Goal: Task Accomplishment & Management: Manage account settings

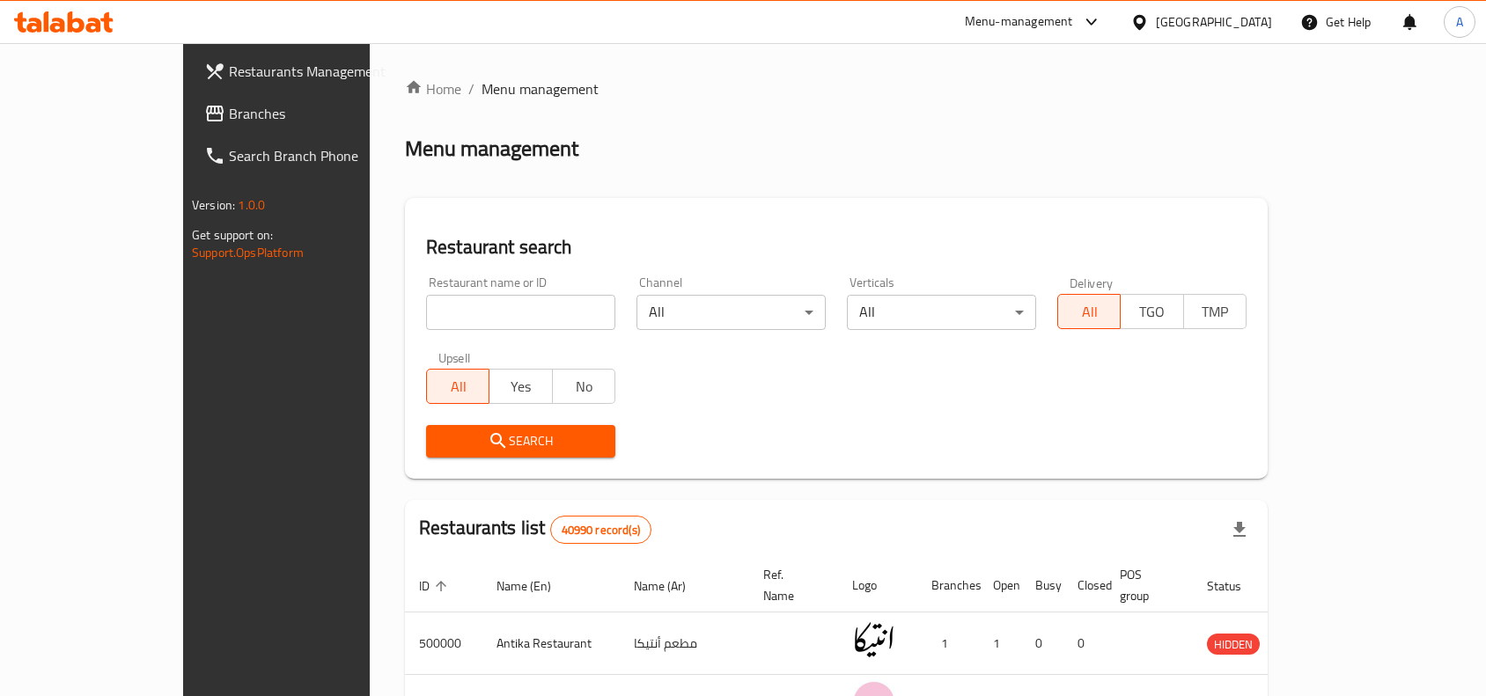
scroll to position [214, 0]
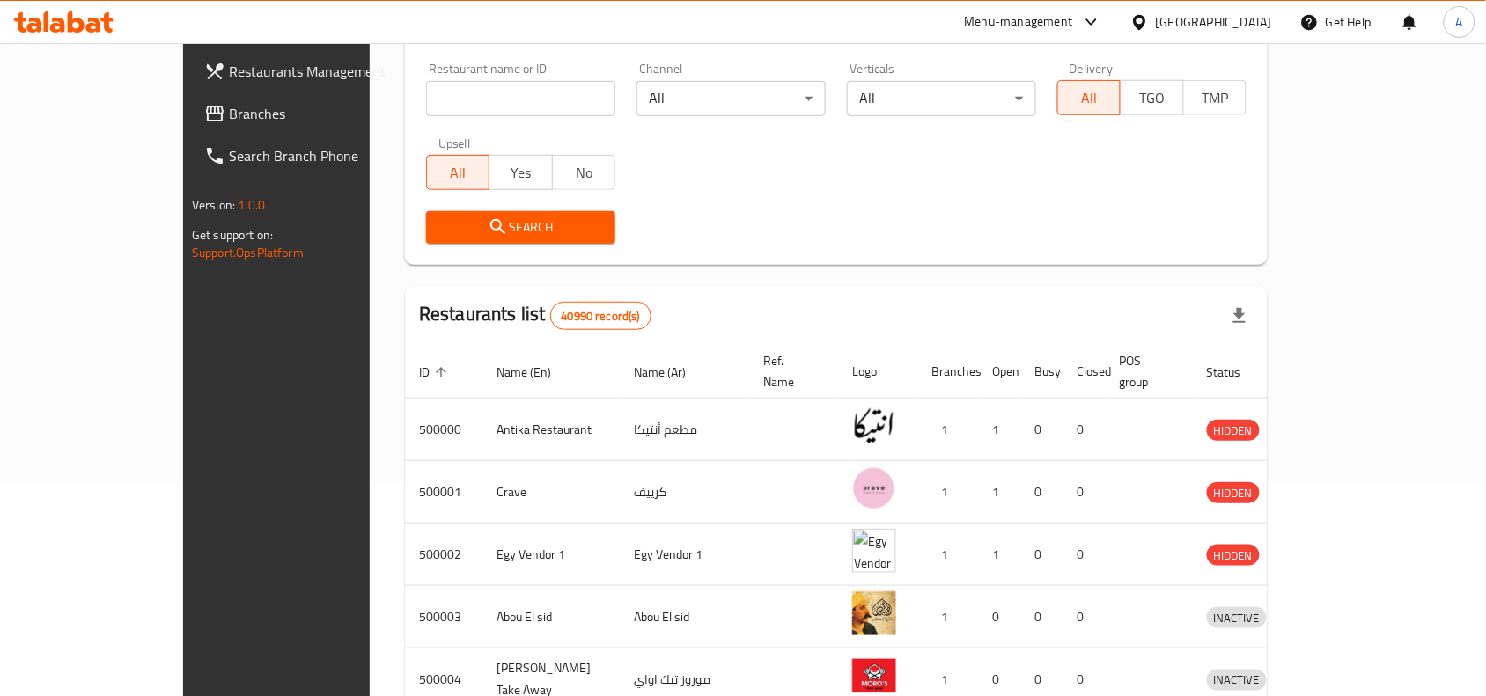
click at [1253, 25] on div "[GEOGRAPHIC_DATA]" at bounding box center [1214, 21] width 116 height 19
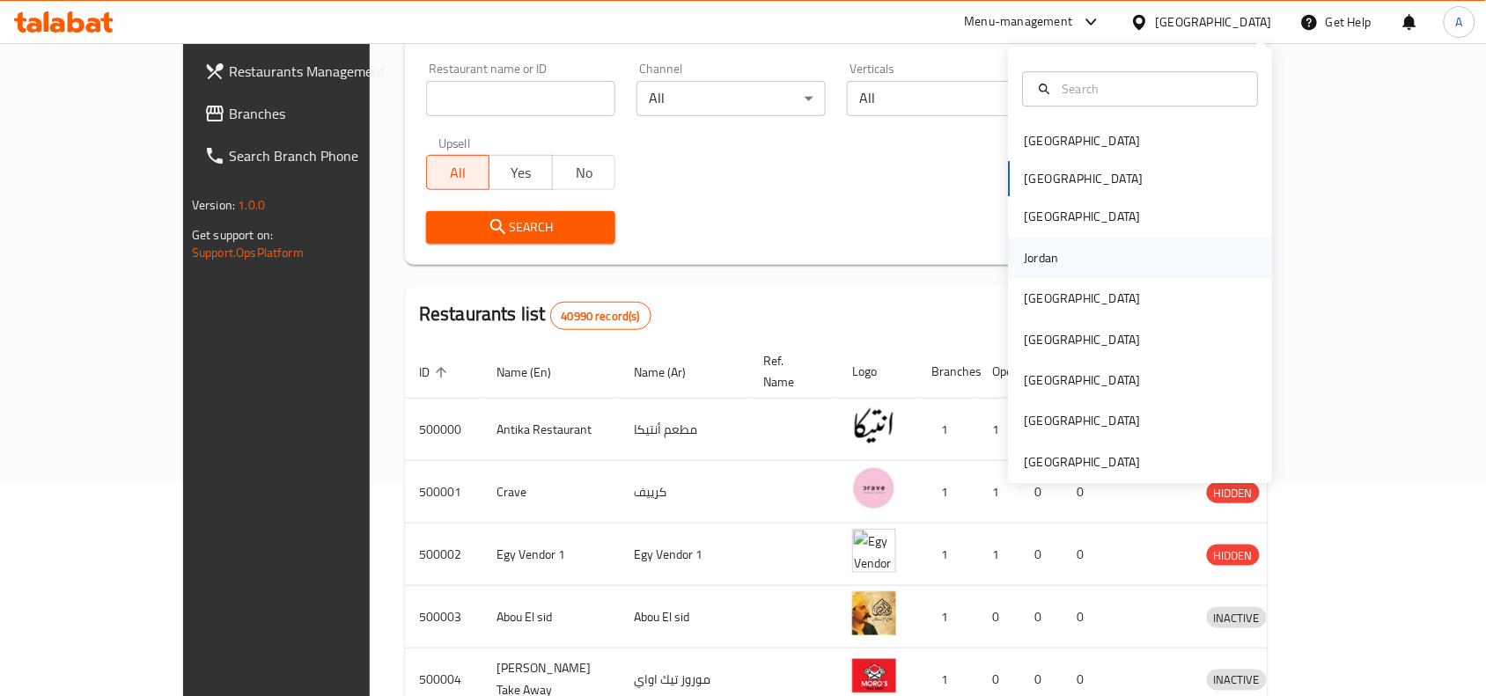
click at [1078, 256] on div "Jordan" at bounding box center [1141, 258] width 264 height 40
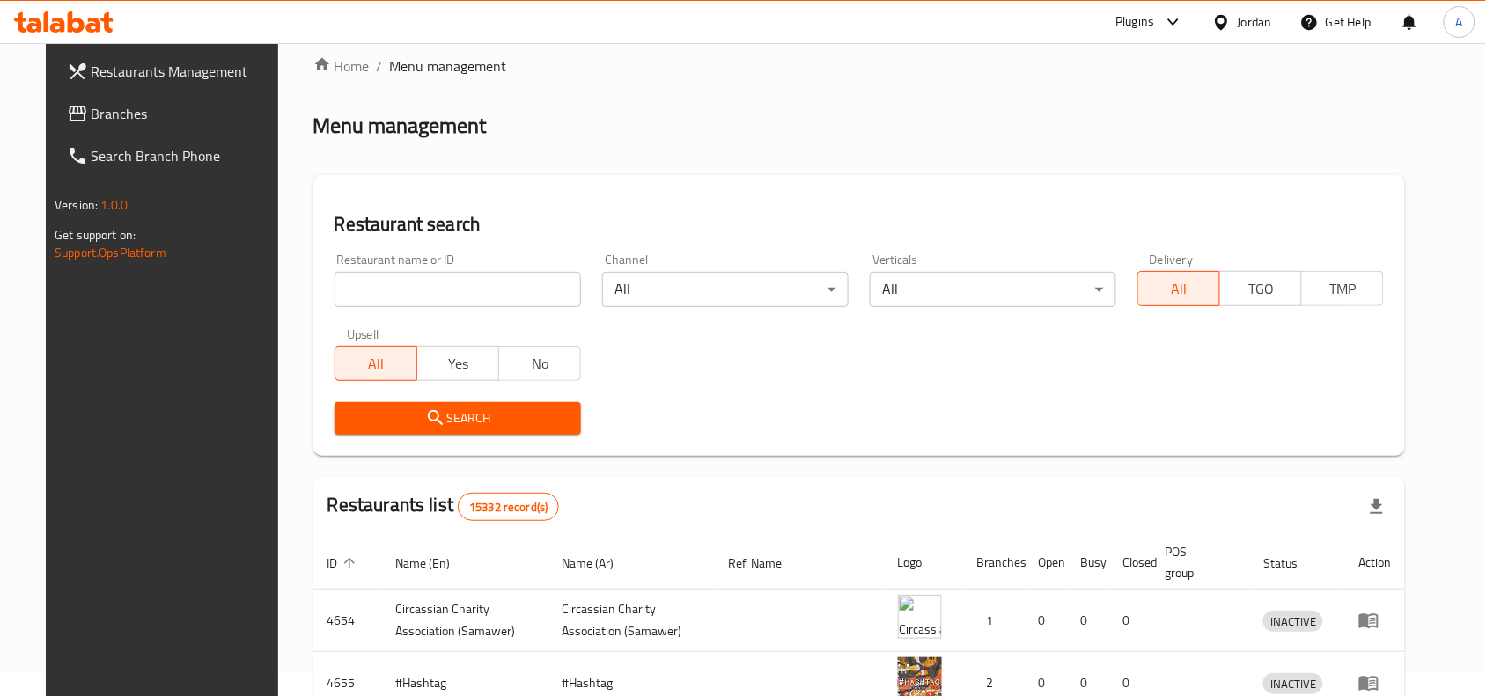
scroll to position [214, 0]
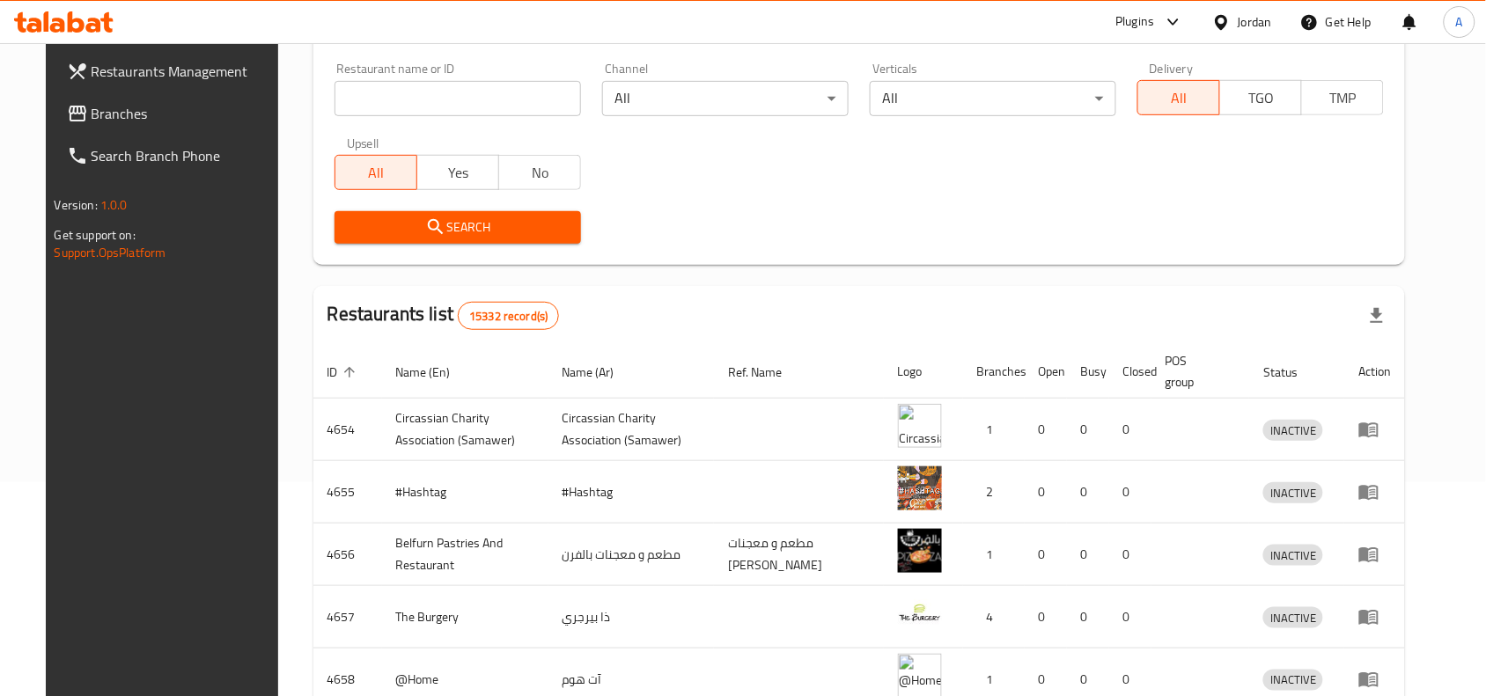
click at [116, 112] on span "Branches" at bounding box center [186, 113] width 188 height 21
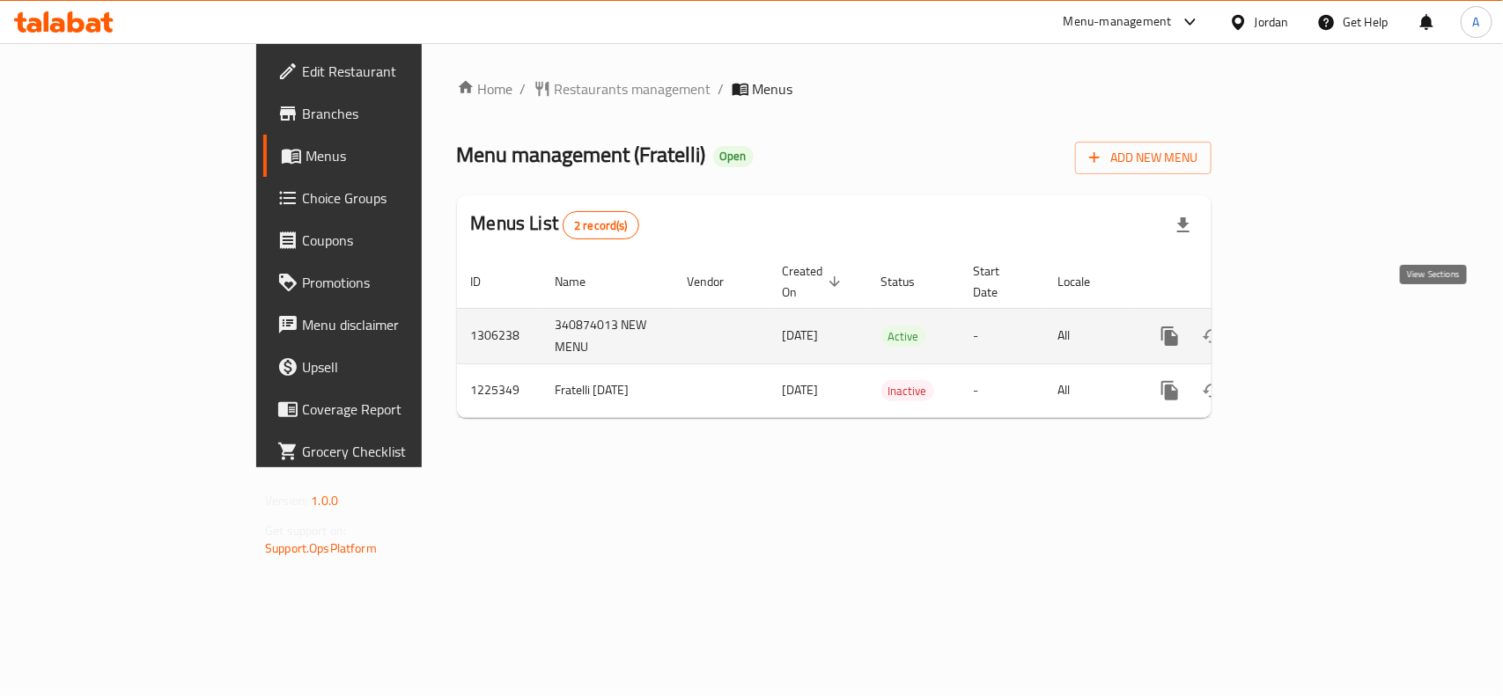
click at [1318, 317] on link "enhanced table" at bounding box center [1296, 336] width 42 height 42
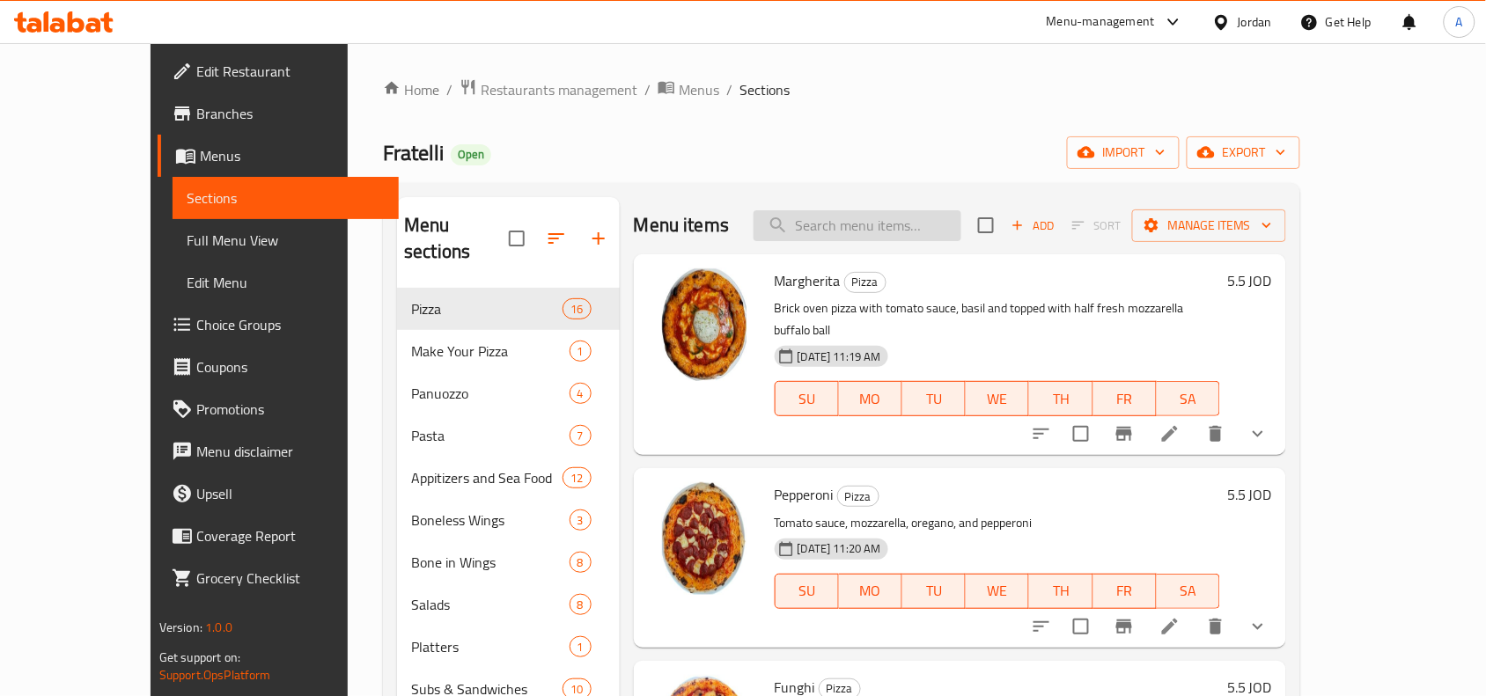
click at [934, 223] on input "search" at bounding box center [858, 225] width 208 height 31
paste input "Non Alcohol Beer"
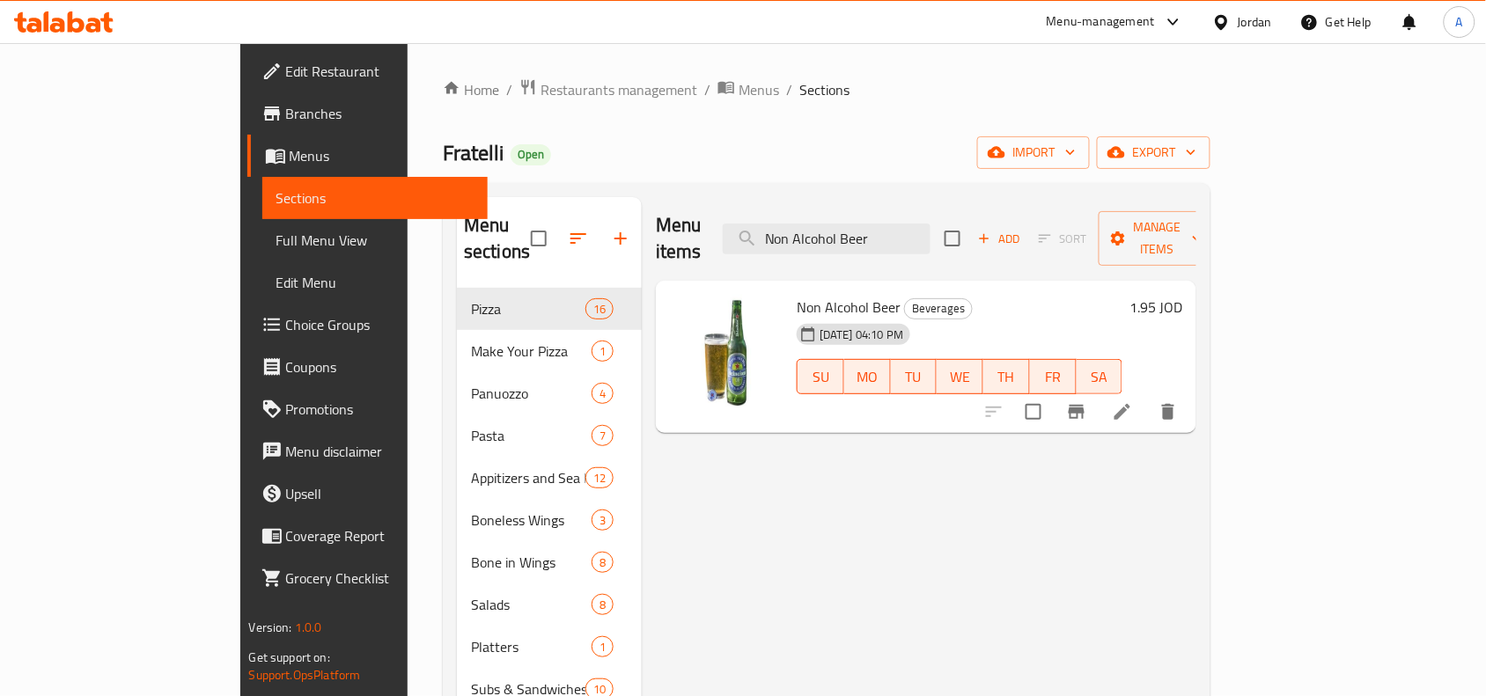
type input "Non Alcohol Beer"
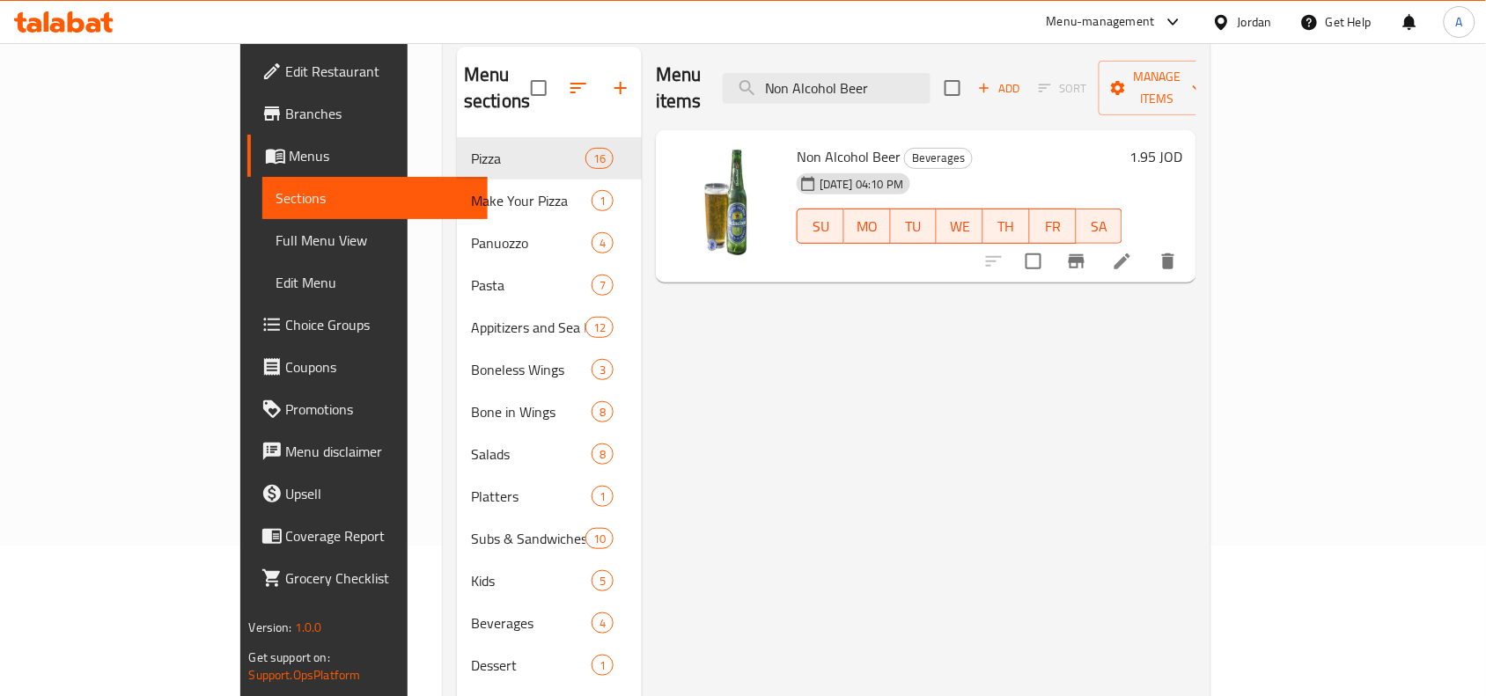
scroll to position [27, 0]
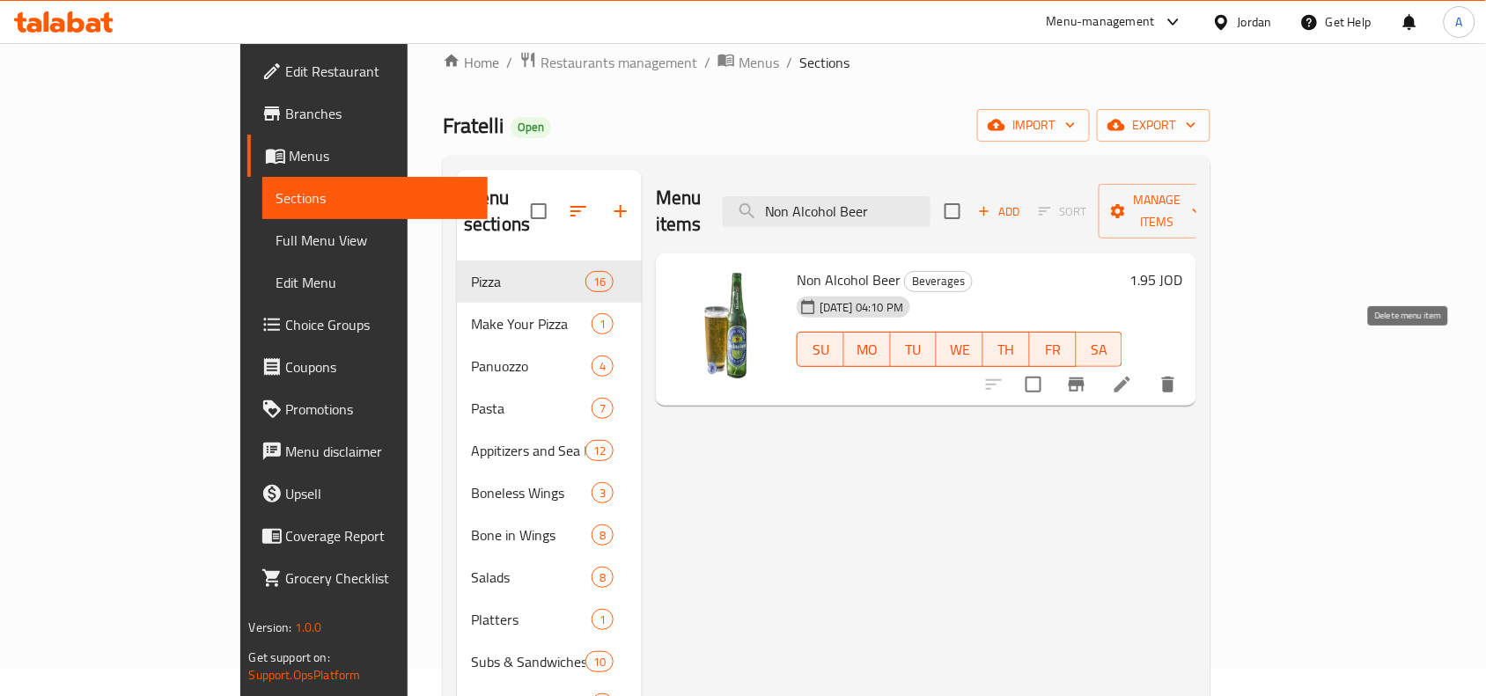
click at [1174, 377] on icon "delete" at bounding box center [1168, 385] width 12 height 16
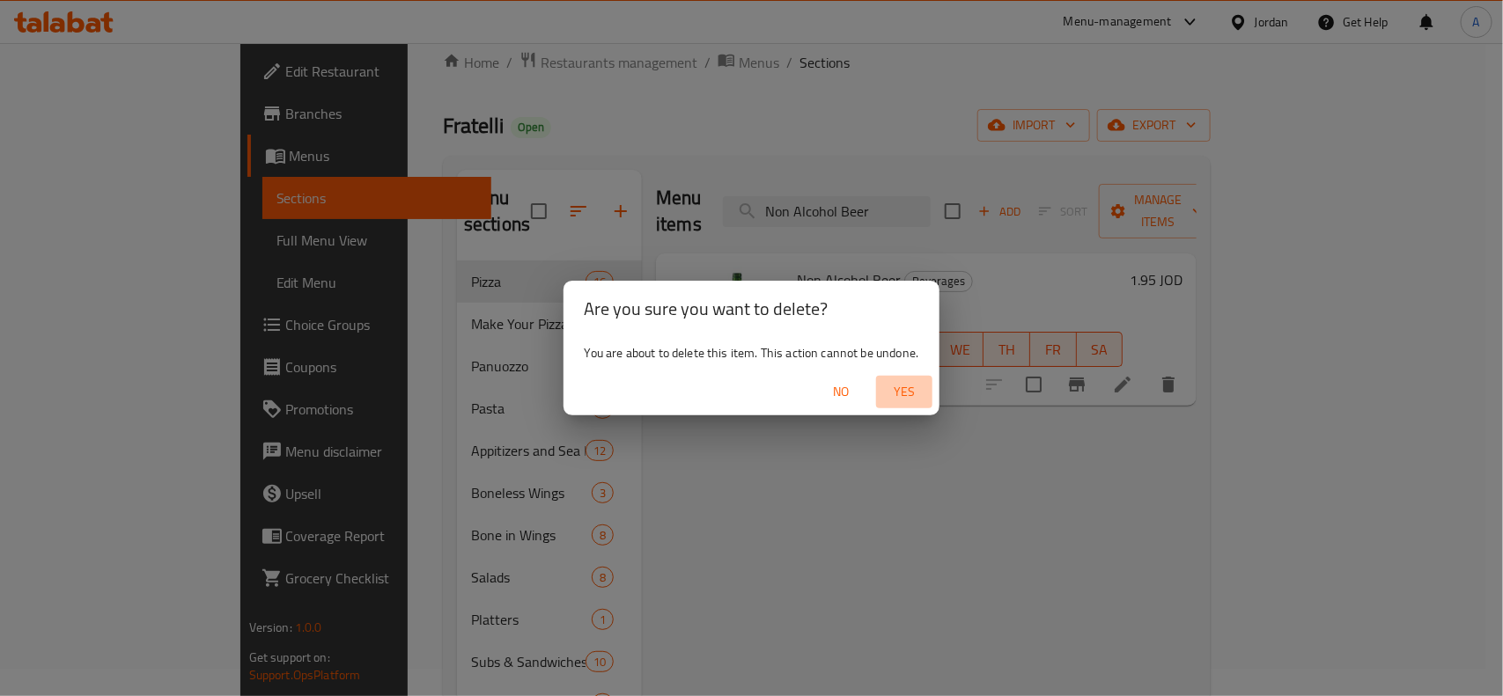
click at [905, 390] on span "Yes" at bounding box center [904, 392] width 42 height 22
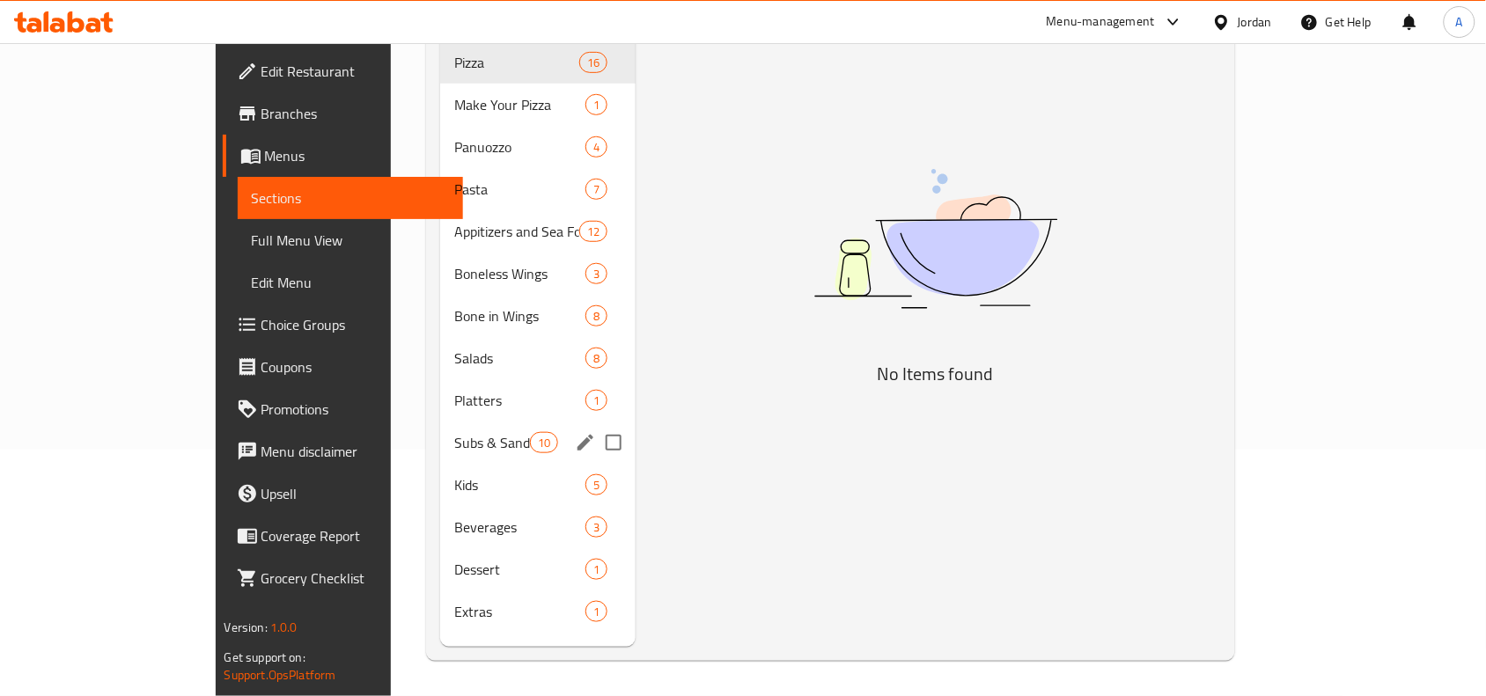
scroll to position [137, 0]
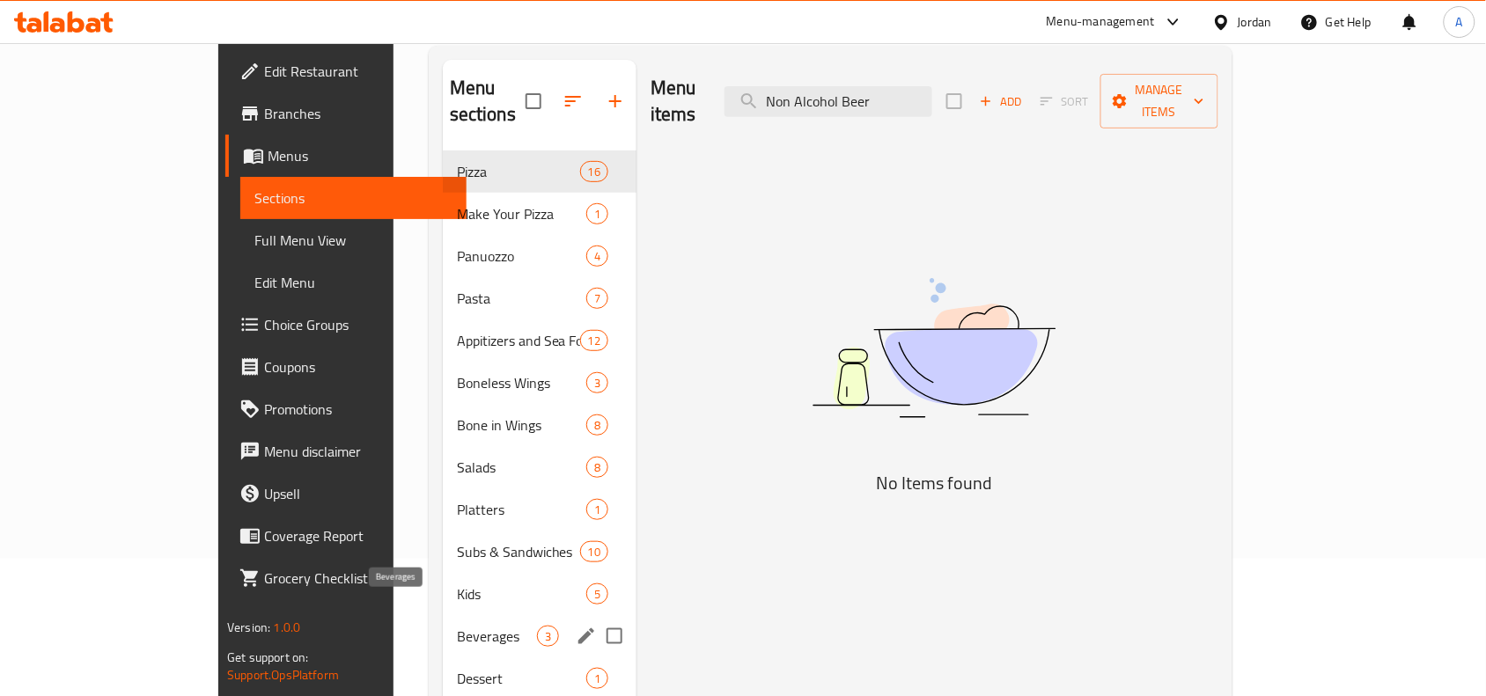
click at [457, 626] on span "Beverages" at bounding box center [497, 636] width 80 height 21
